Goal: Check status

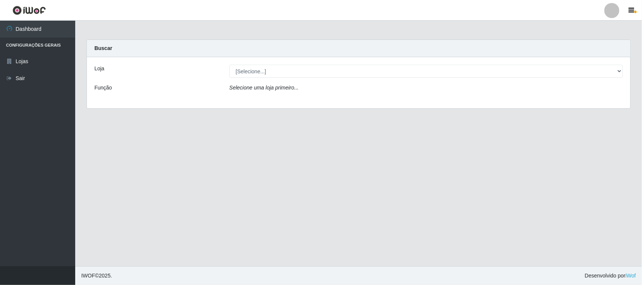
click at [264, 76] on div "Loja [Selecione...] Hiper Queiroz - Alto da Conceição Função Selecione uma loja…" at bounding box center [358, 82] width 543 height 51
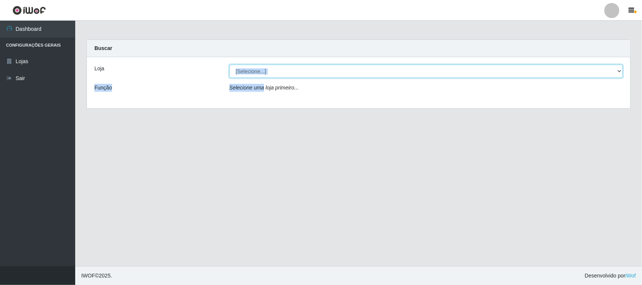
click at [266, 74] on select "[Selecione...] Hiper Queiroz - [GEOGRAPHIC_DATA]" at bounding box center [425, 71] width 393 height 13
select select "515"
click at [229, 65] on select "[Selecione...] Hiper Queiroz - [GEOGRAPHIC_DATA]" at bounding box center [425, 71] width 393 height 13
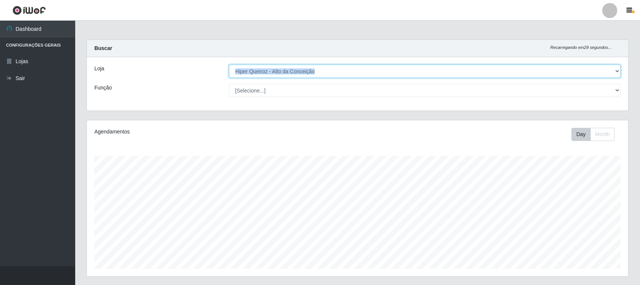
scroll to position [156, 542]
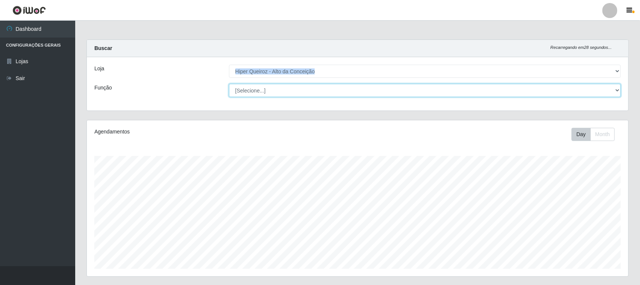
click at [310, 91] on select "[Selecione...] ASG ASG + ASG ++ Embalador Embalador + Embalador ++ Operador de …" at bounding box center [425, 90] width 392 height 13
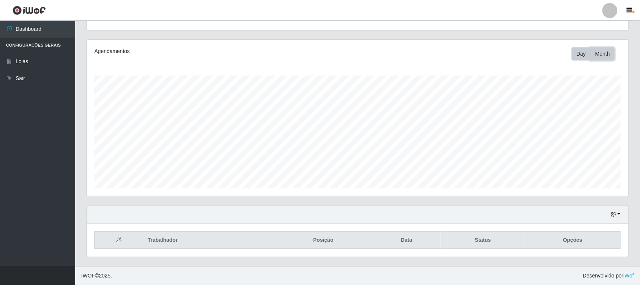
click at [597, 54] on button "Month" at bounding box center [602, 53] width 24 height 13
click at [585, 59] on button "Day" at bounding box center [581, 53] width 19 height 13
click at [618, 214] on button "button" at bounding box center [615, 214] width 11 height 9
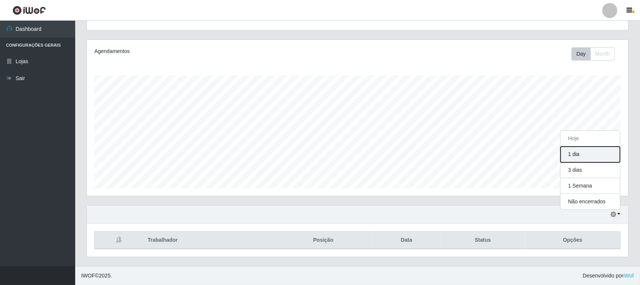
click at [583, 156] on button "1 dia" at bounding box center [590, 155] width 59 height 16
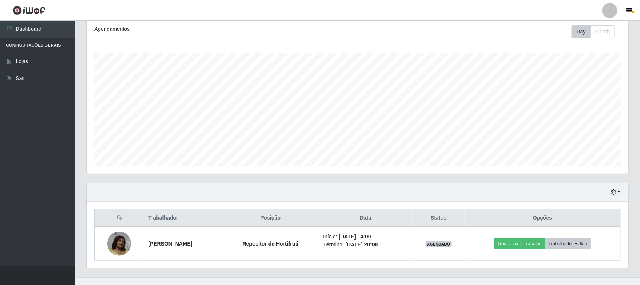
scroll to position [115, 0]
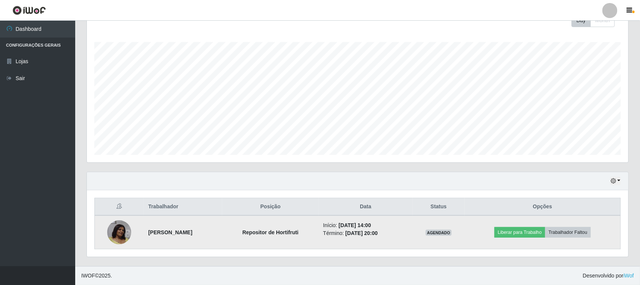
click at [123, 230] on img at bounding box center [119, 232] width 24 height 24
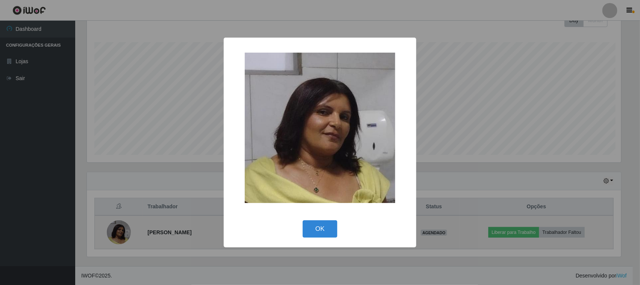
scroll to position [156, 536]
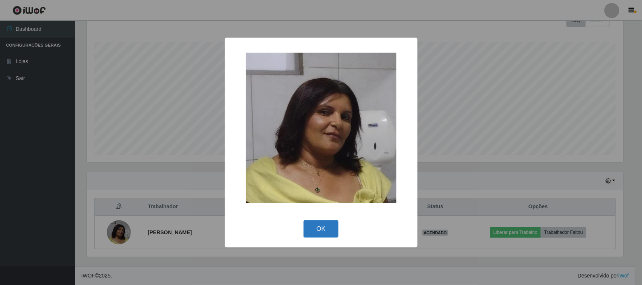
click at [319, 224] on button "OK" at bounding box center [320, 229] width 35 height 18
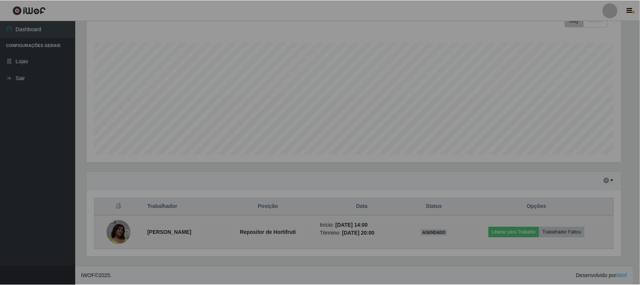
scroll to position [156, 542]
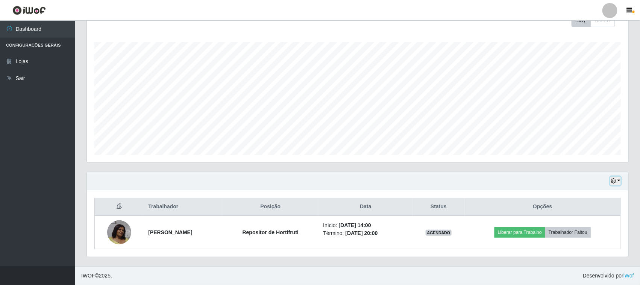
click at [617, 181] on button "button" at bounding box center [615, 181] width 11 height 9
click at [577, 140] on button "3 dias" at bounding box center [590, 137] width 59 height 16
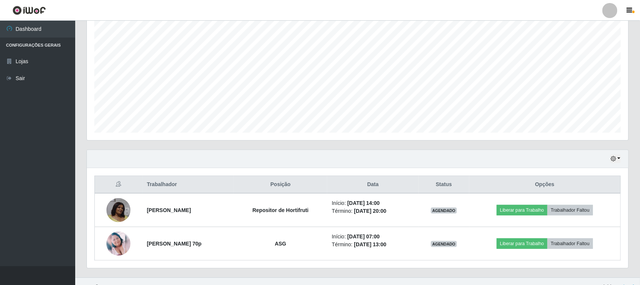
scroll to position [148, 0]
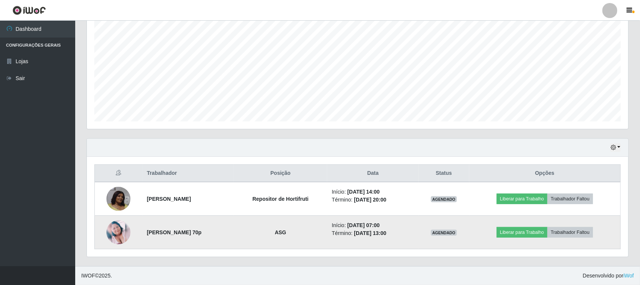
click at [109, 224] on img at bounding box center [118, 232] width 24 height 24
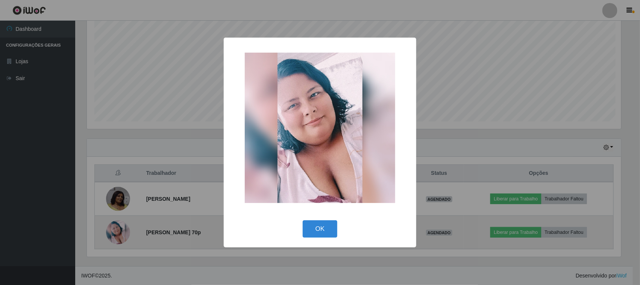
scroll to position [156, 536]
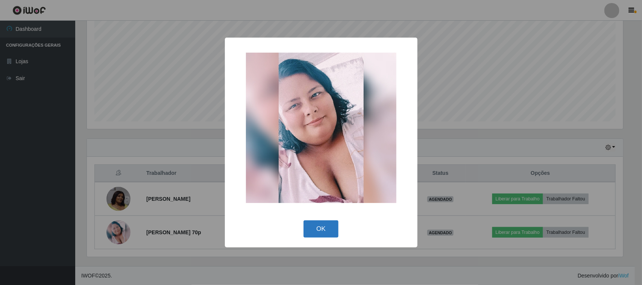
click at [320, 228] on button "OK" at bounding box center [320, 229] width 35 height 18
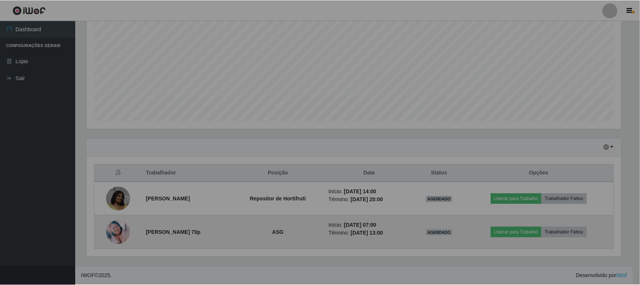
scroll to position [156, 542]
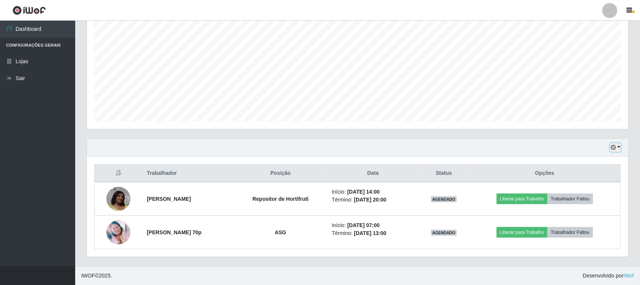
click at [616, 147] on icon "button" at bounding box center [613, 147] width 5 height 5
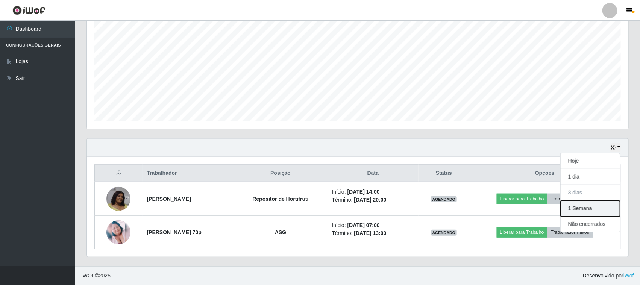
click at [587, 212] on button "1 Semana" at bounding box center [590, 209] width 59 height 16
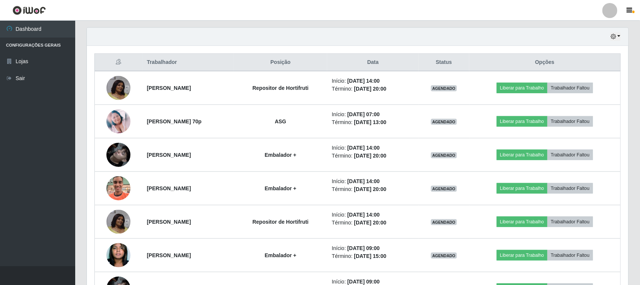
scroll to position [242, 0]
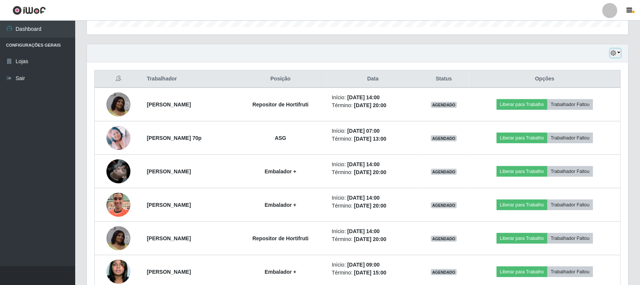
click at [619, 55] on button "button" at bounding box center [615, 53] width 11 height 9
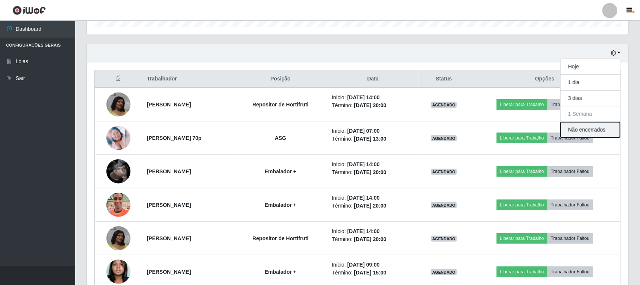
click at [581, 132] on button "Não encerrados" at bounding box center [590, 129] width 59 height 15
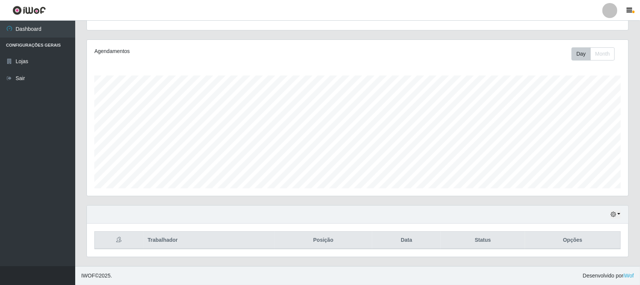
scroll to position [81, 0]
click at [621, 218] on button "button" at bounding box center [615, 214] width 11 height 9
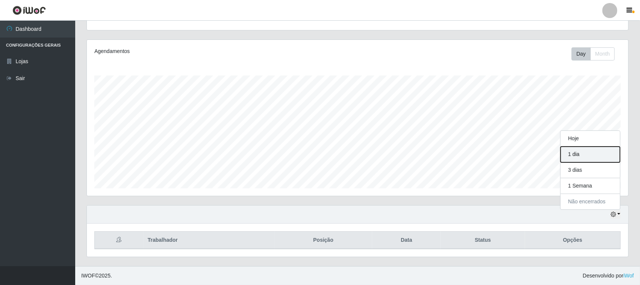
click at [580, 158] on button "1 dia" at bounding box center [590, 155] width 59 height 16
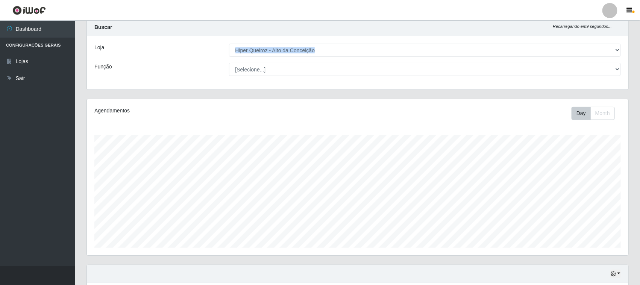
scroll to position [21, 0]
click at [583, 116] on button "Day" at bounding box center [581, 113] width 19 height 13
click at [615, 275] on icon "button" at bounding box center [613, 274] width 5 height 5
click at [576, 200] on button "Hoje" at bounding box center [590, 199] width 59 height 16
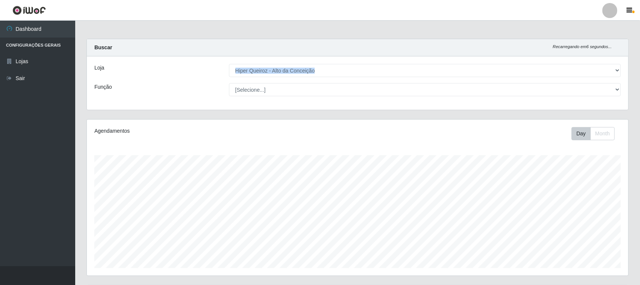
scroll to position [0, 0]
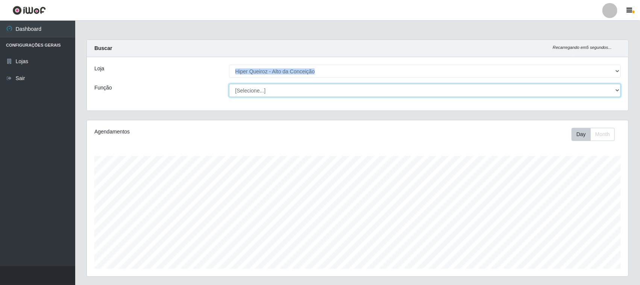
click at [332, 87] on select "[Selecione...] ASG ASG + ASG ++ Embalador Embalador + Embalador ++ Operador de …" at bounding box center [425, 90] width 392 height 13
click at [331, 87] on select "[Selecione...] ASG ASG + ASG ++ Embalador Embalador + Embalador ++ Operador de …" at bounding box center [425, 90] width 392 height 13
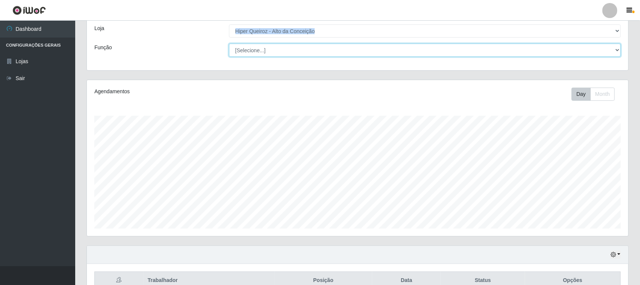
scroll to position [81, 0]
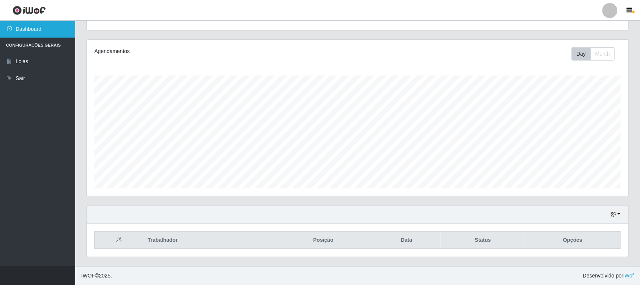
click at [27, 31] on link "Dashboard" at bounding box center [37, 29] width 75 height 17
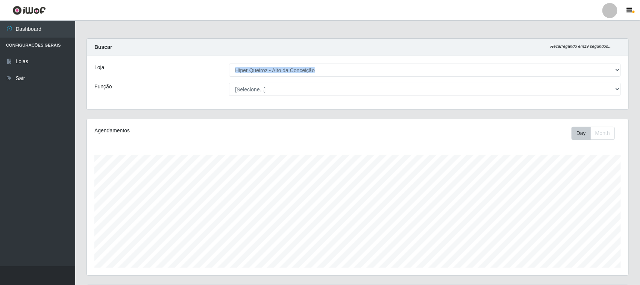
scroll to position [0, 0]
click at [634, 12] on span "button" at bounding box center [634, 12] width 2 height 3
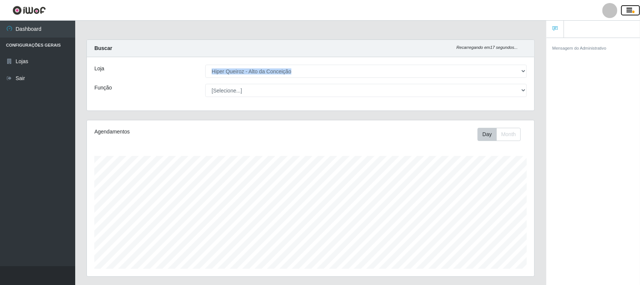
scroll to position [375918, 375627]
click at [634, 12] on span "button" at bounding box center [634, 12] width 2 height 3
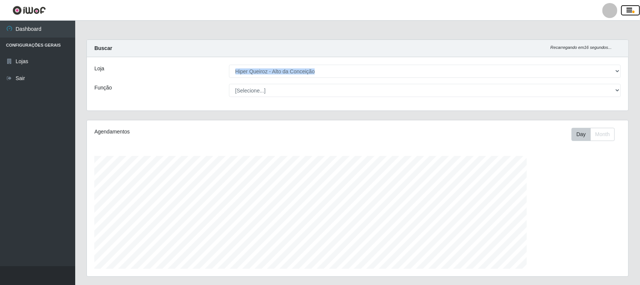
scroll to position [156, 541]
click at [610, 11] on div at bounding box center [609, 10] width 15 height 15
click at [586, 24] on button "Perfil" at bounding box center [595, 27] width 68 height 16
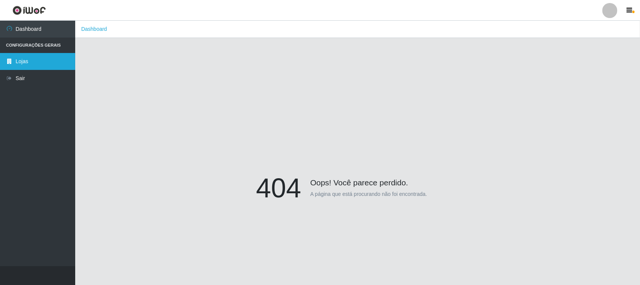
click at [30, 59] on link "Lojas" at bounding box center [37, 61] width 75 height 17
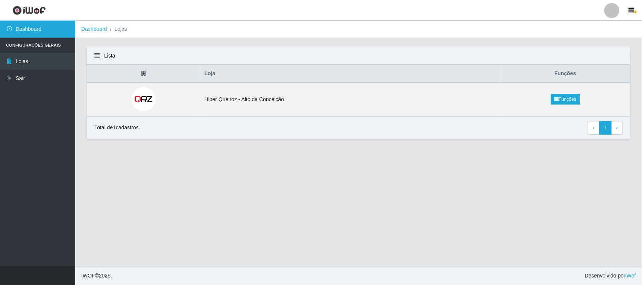
click at [33, 33] on link "Dashboard" at bounding box center [37, 29] width 75 height 17
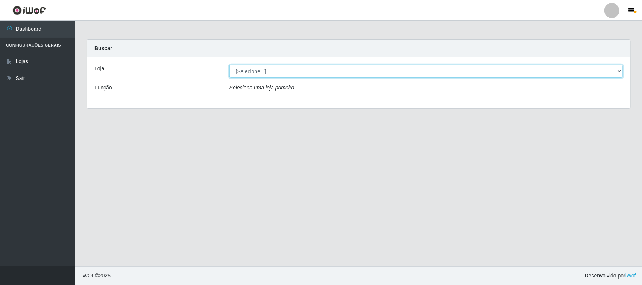
click at [255, 72] on select "[Selecione...] Hiper Queiroz - [GEOGRAPHIC_DATA]" at bounding box center [425, 71] width 393 height 13
select select "515"
click at [229, 65] on select "[Selecione...] Hiper Queiroz - [GEOGRAPHIC_DATA]" at bounding box center [425, 71] width 393 height 13
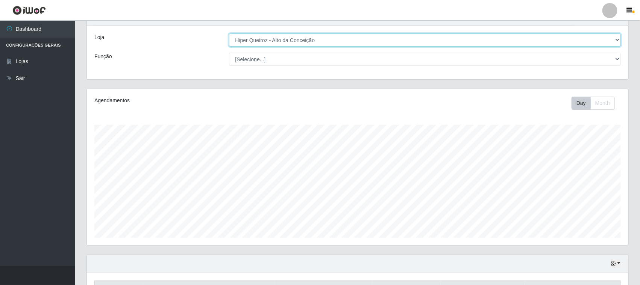
scroll to position [81, 0]
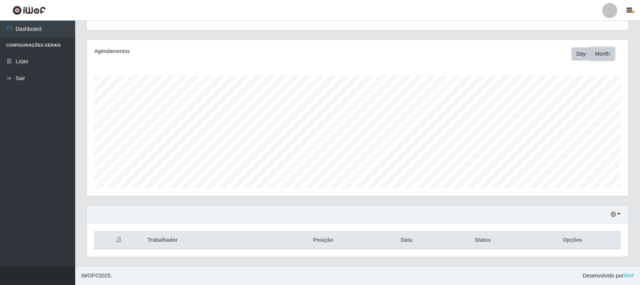
click at [603, 54] on button "Month" at bounding box center [602, 53] width 24 height 13
click at [617, 212] on button "button" at bounding box center [615, 214] width 11 height 9
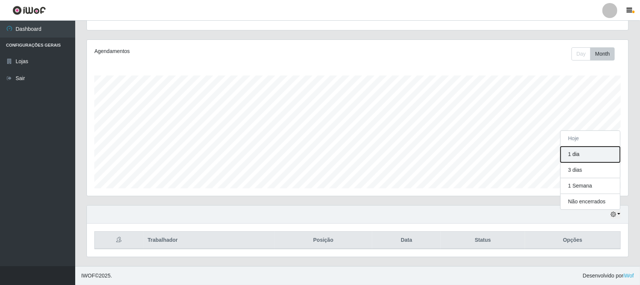
click at [581, 151] on button "1 dia" at bounding box center [590, 155] width 59 height 16
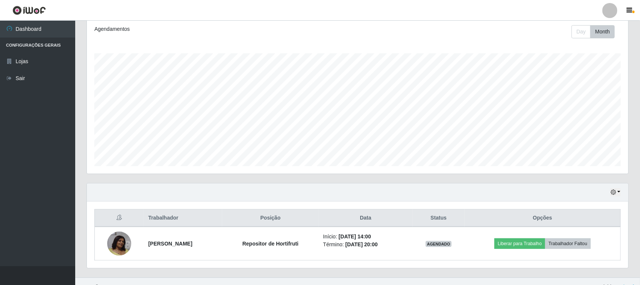
scroll to position [115, 0]
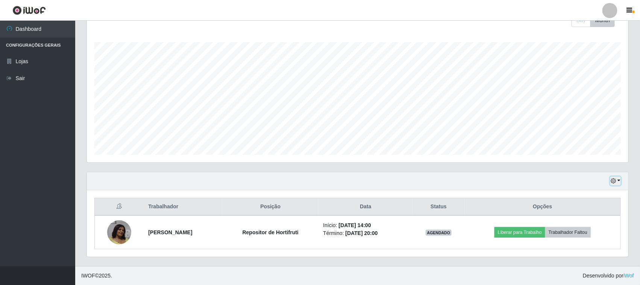
click at [618, 179] on button "button" at bounding box center [615, 181] width 11 height 9
click at [576, 151] on button "1 Semana" at bounding box center [590, 153] width 59 height 16
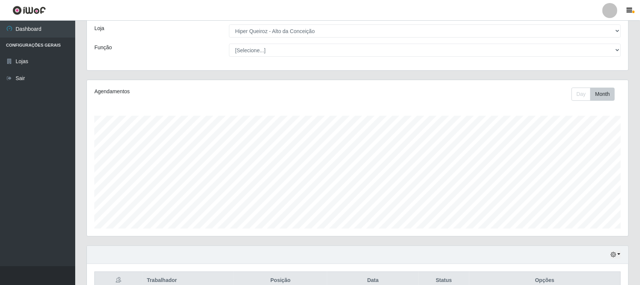
scroll to position [0, 0]
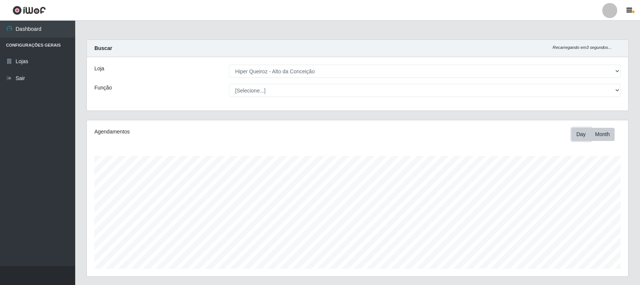
click at [583, 137] on button "Day" at bounding box center [581, 134] width 19 height 13
click at [632, 11] on icon "button" at bounding box center [630, 10] width 6 height 7
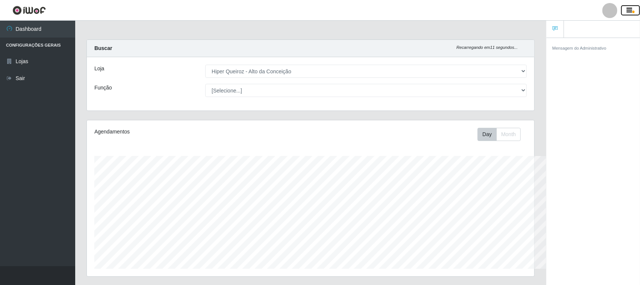
scroll to position [375918, 375627]
click at [558, 29] on link at bounding box center [555, 29] width 18 height 17
click at [627, 12] on icon "button" at bounding box center [630, 10] width 6 height 7
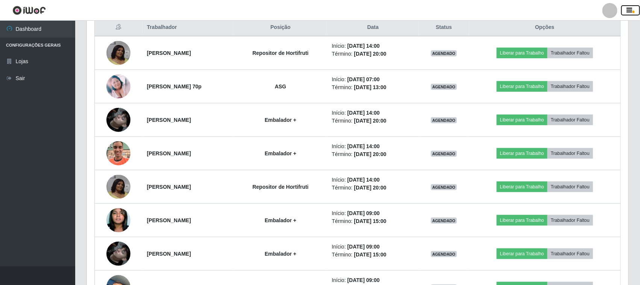
scroll to position [148, 0]
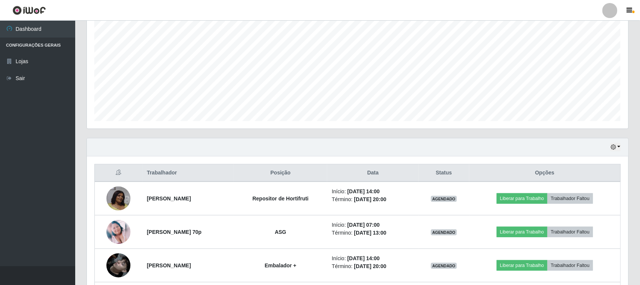
click at [616, 142] on div "Hoje 1 dia 3 dias 1 Semana Não encerrados" at bounding box center [358, 147] width 542 height 18
click at [616, 144] on button "button" at bounding box center [615, 147] width 11 height 9
click at [578, 179] on button "1 dia" at bounding box center [590, 177] width 59 height 16
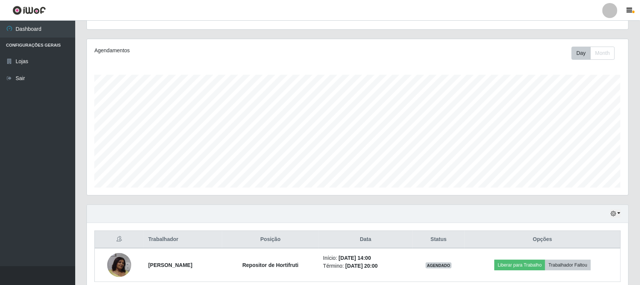
scroll to position [115, 0]
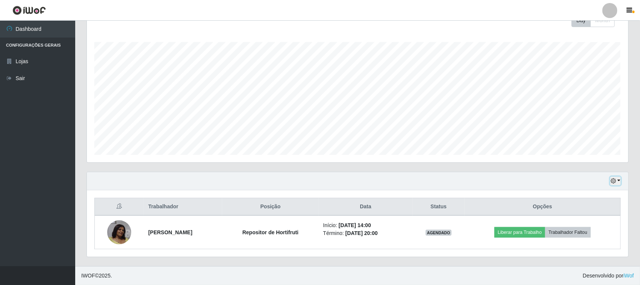
click at [617, 180] on button "button" at bounding box center [615, 181] width 11 height 9
click at [580, 108] on button "Hoje" at bounding box center [590, 105] width 59 height 16
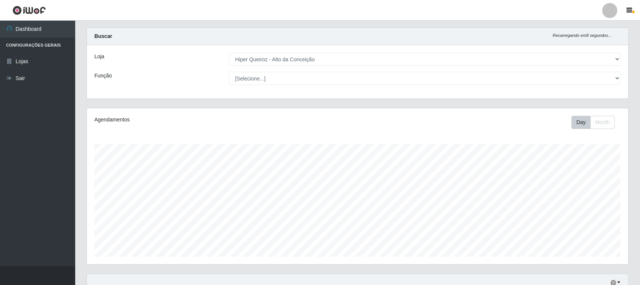
scroll to position [0, 0]
